Goal: Check status: Check status

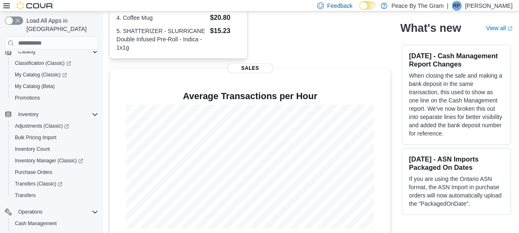
scroll to position [276, 0]
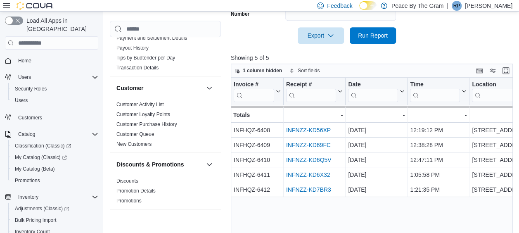
scroll to position [295, 0]
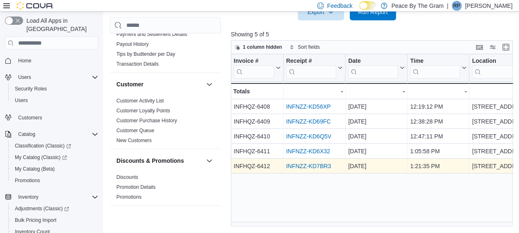
click at [301, 166] on link "INFNZZ-KD7BR3" at bounding box center [308, 166] width 45 height 7
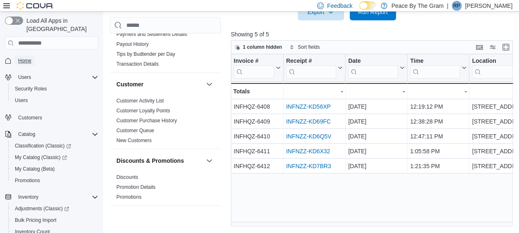
click at [20, 57] on span "Home" at bounding box center [24, 60] width 13 height 7
